Goal: Task Accomplishment & Management: Use online tool/utility

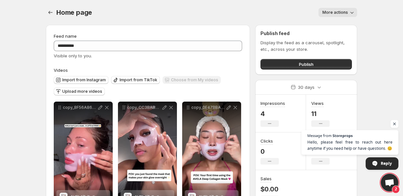
scroll to position [27, 0]
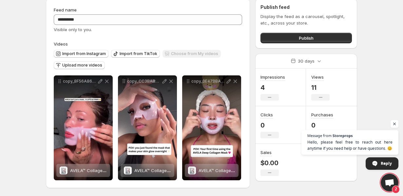
click at [85, 66] on span "Upload more videos" at bounding box center [82, 65] width 40 height 5
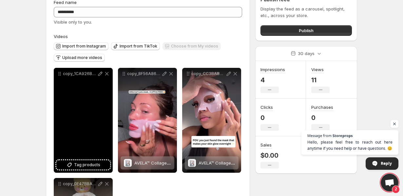
scroll to position [34, 0]
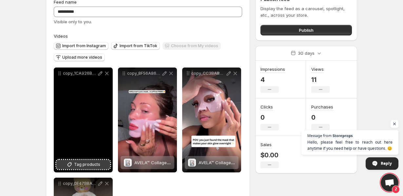
click at [87, 166] on span "Tag products" at bounding box center [87, 164] width 26 height 7
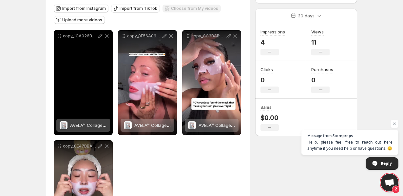
scroll to position [0, 0]
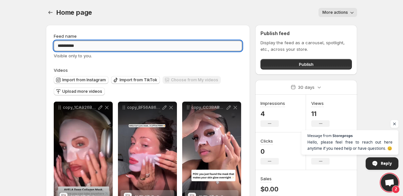
click at [97, 44] on input "*********" at bounding box center [148, 46] width 188 height 10
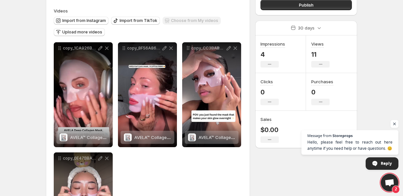
scroll to position [60, 0]
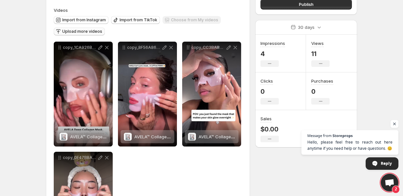
click at [96, 31] on span "Upload more videos" at bounding box center [82, 31] width 40 height 5
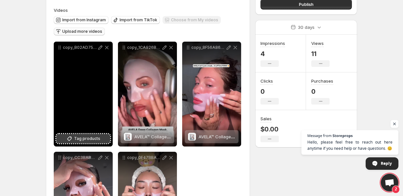
click at [94, 134] on button "Tag products" at bounding box center [83, 138] width 54 height 9
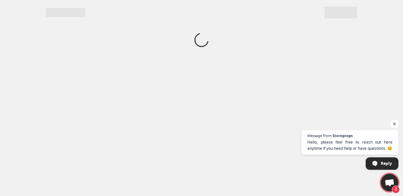
scroll to position [0, 0]
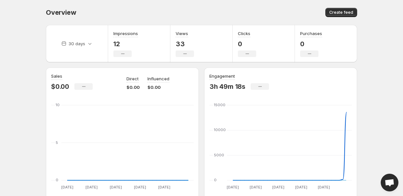
click at [368, 69] on body "Home Feeds Videos Subscription Settings Overview. This page is ready Overview C…" at bounding box center [201, 98] width 403 height 196
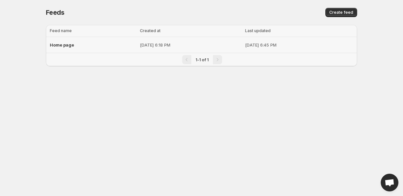
click at [146, 45] on p "[DATE] 6:18 PM" at bounding box center [190, 45] width 101 height 7
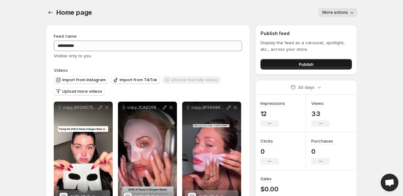
click at [269, 68] on button "Publish" at bounding box center [306, 64] width 91 height 10
click at [292, 65] on button "Publish" at bounding box center [306, 64] width 91 height 10
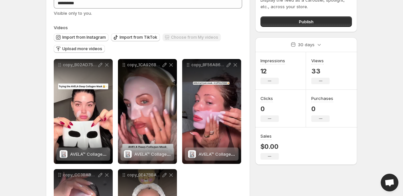
scroll to position [53, 0]
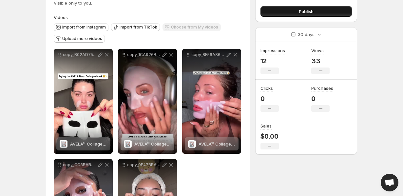
click at [284, 12] on button "Publish" at bounding box center [306, 11] width 91 height 10
click at [267, 10] on button "Publish" at bounding box center [306, 11] width 91 height 10
drag, startPoint x: 267, startPoint y: 10, endPoint x: 250, endPoint y: 158, distance: 149.5
click at [250, 158] on div "**********" at bounding box center [199, 123] width 317 height 313
